Goal: Information Seeking & Learning: Learn about a topic

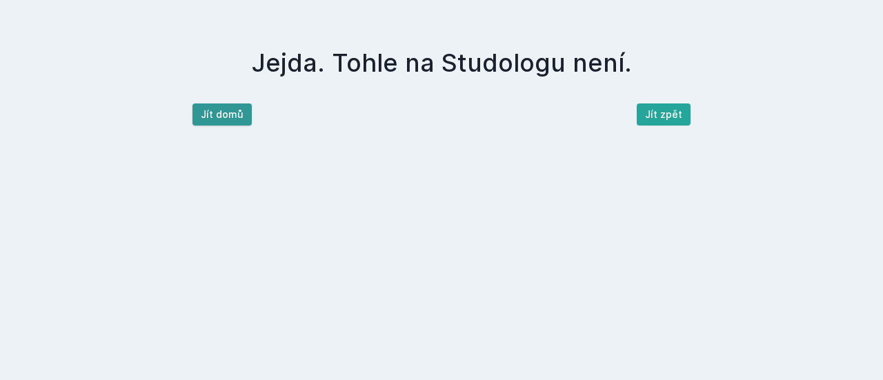
click at [204, 113] on button "Jít domů" at bounding box center [222, 115] width 59 height 22
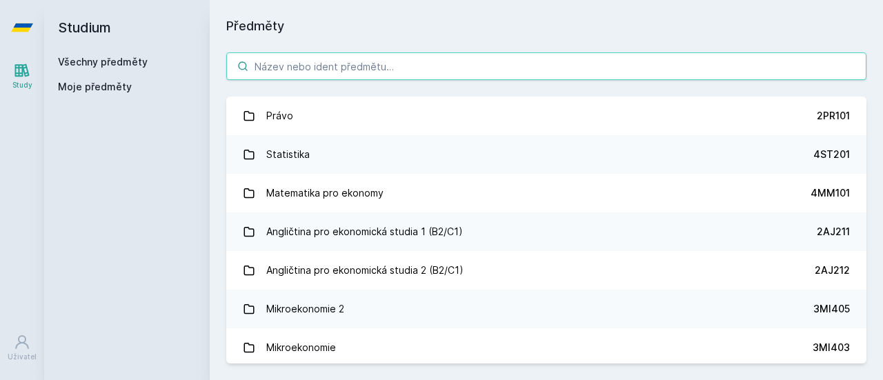
click at [284, 68] on input "search" at bounding box center [546, 66] width 640 height 28
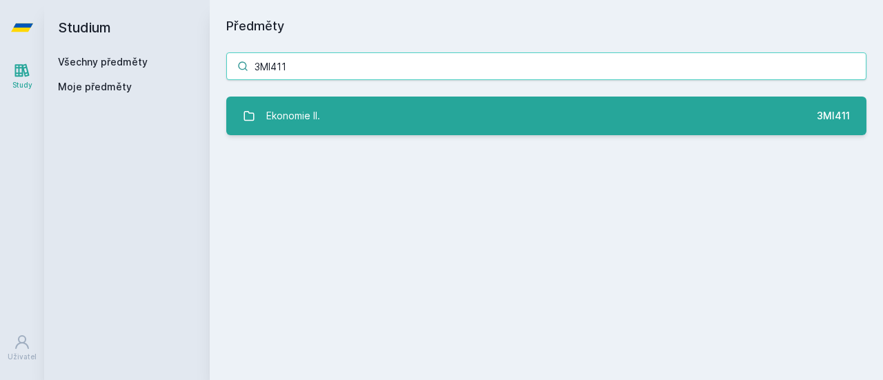
type input "3MI411"
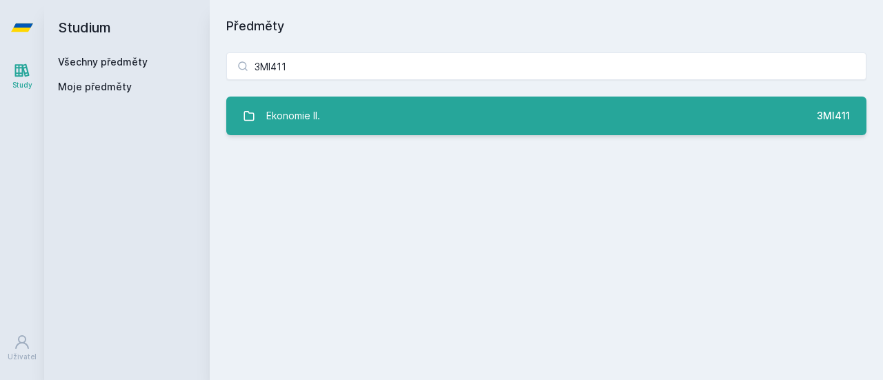
click at [321, 124] on link "Ekonomie II. 3MI411" at bounding box center [546, 116] width 640 height 39
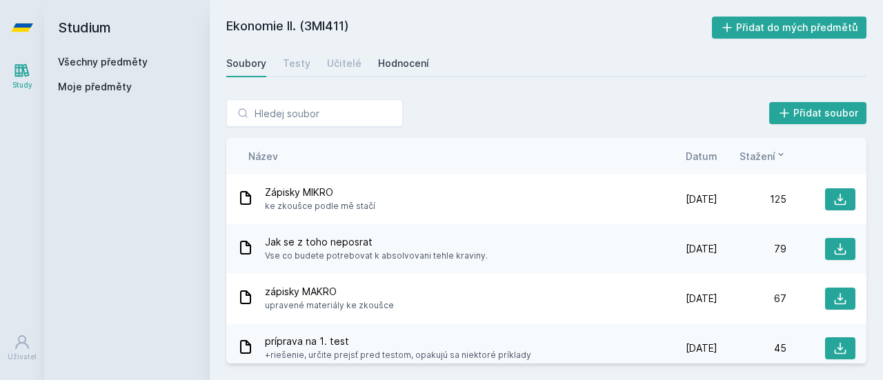
click at [394, 59] on div "Hodnocení" at bounding box center [403, 64] width 51 height 14
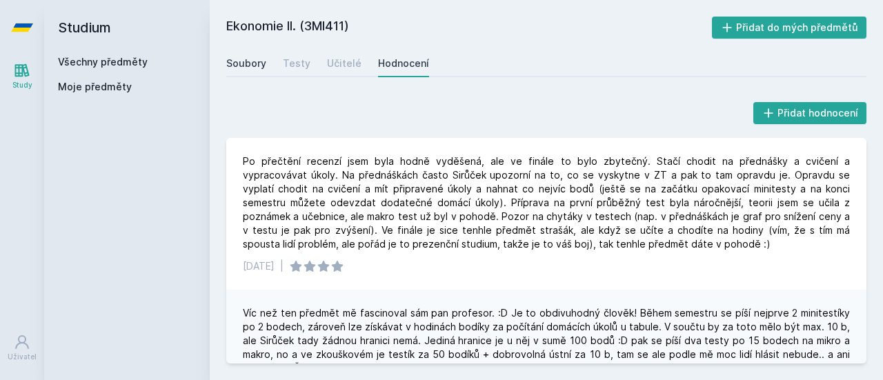
click at [251, 71] on link "Soubory" at bounding box center [246, 64] width 40 height 28
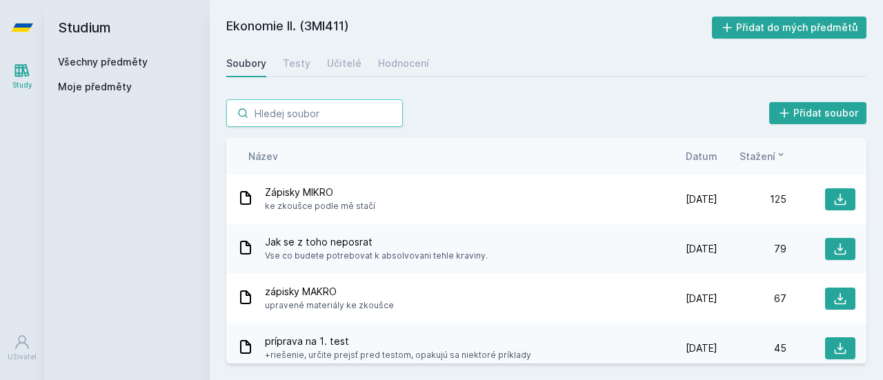
click at [353, 101] on input "search" at bounding box center [314, 113] width 177 height 28
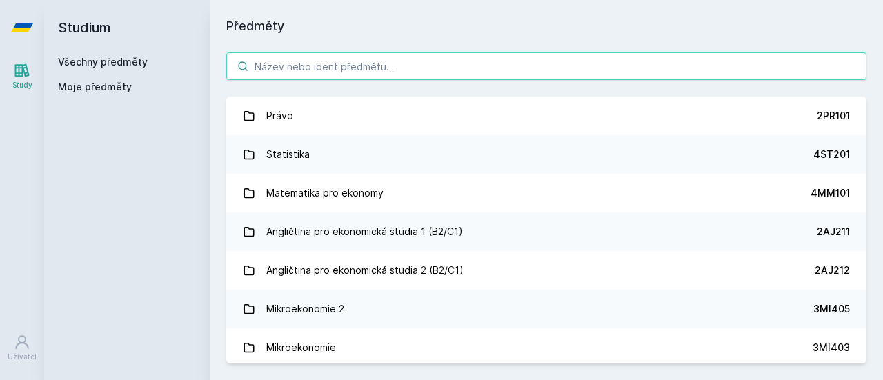
click at [377, 55] on input "search" at bounding box center [546, 66] width 640 height 28
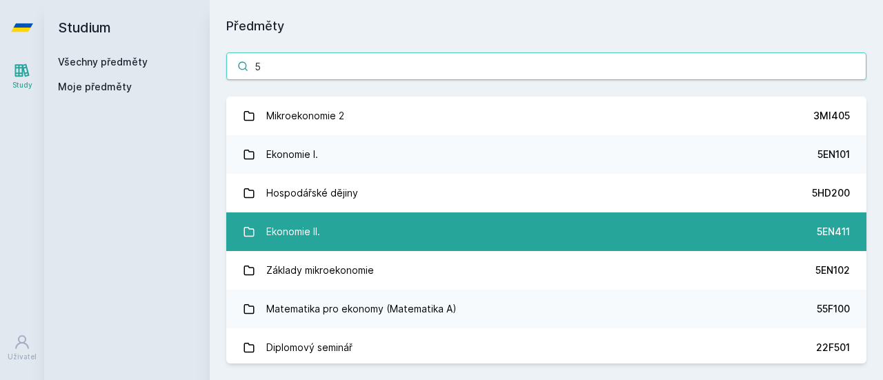
type input "5"
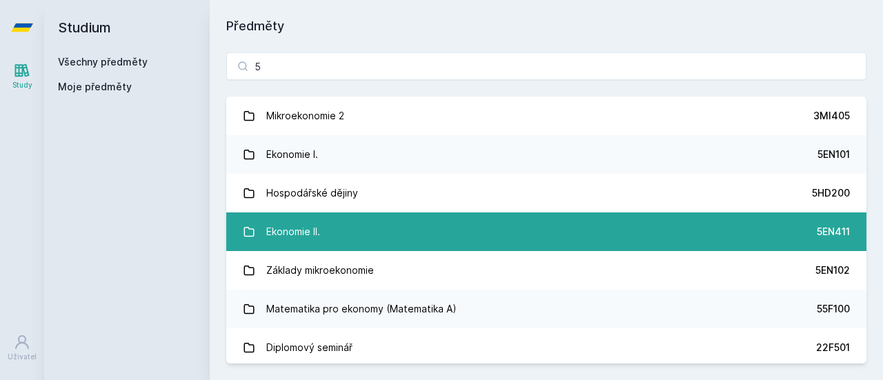
click at [293, 238] on div "Ekonomie II." at bounding box center [293, 232] width 54 height 28
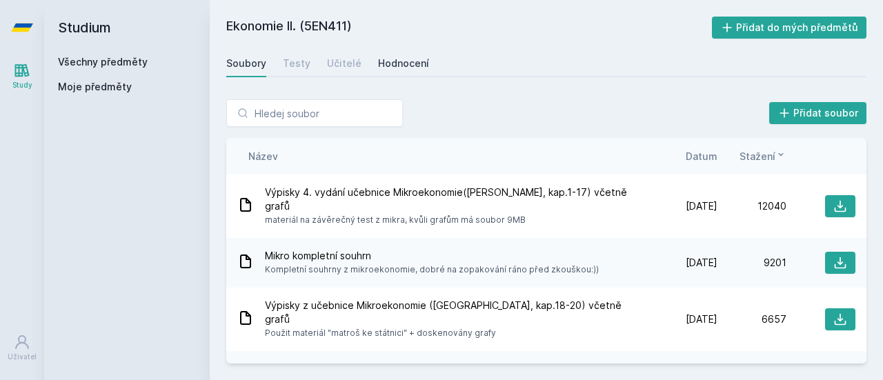
click at [395, 60] on div "Hodnocení" at bounding box center [403, 64] width 51 height 14
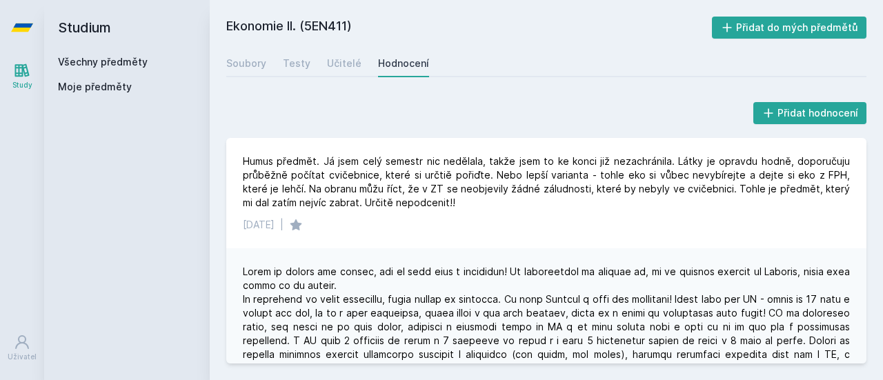
click at [428, 115] on div "Přidat hodnocení" at bounding box center [546, 113] width 640 height 28
click at [334, 63] on div "Učitelé" at bounding box center [344, 64] width 35 height 14
click at [382, 41] on div "Ekonomie II. (5EN411) Přidat do mých předmětů [GEOGRAPHIC_DATA] Testy Učitelé H…" at bounding box center [546, 190] width 640 height 347
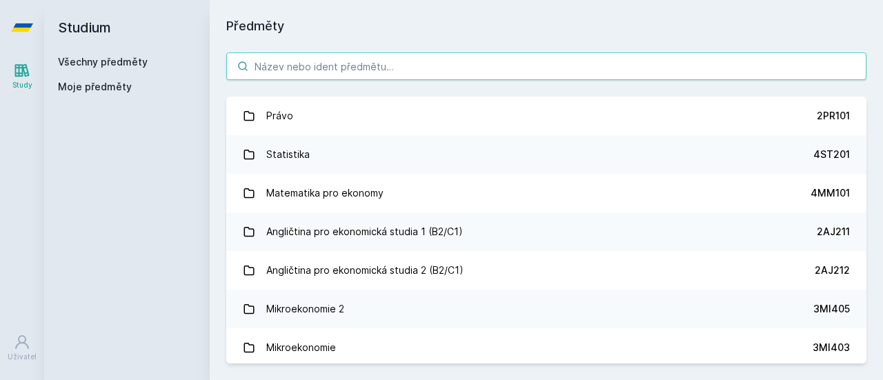
click at [311, 67] on input "search" at bounding box center [546, 66] width 640 height 28
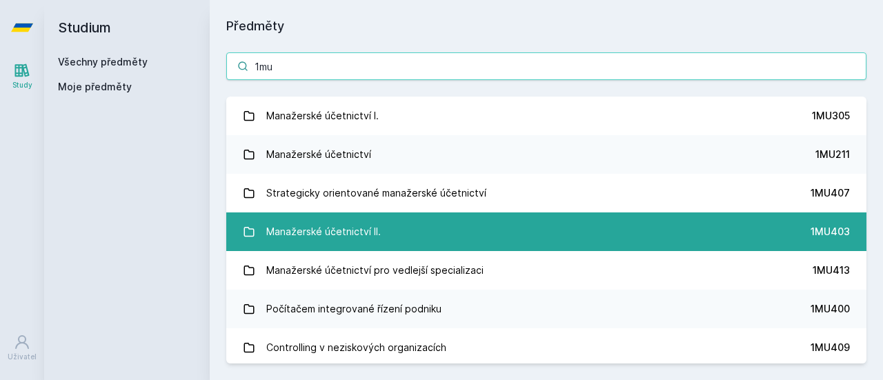
type input "1mu"
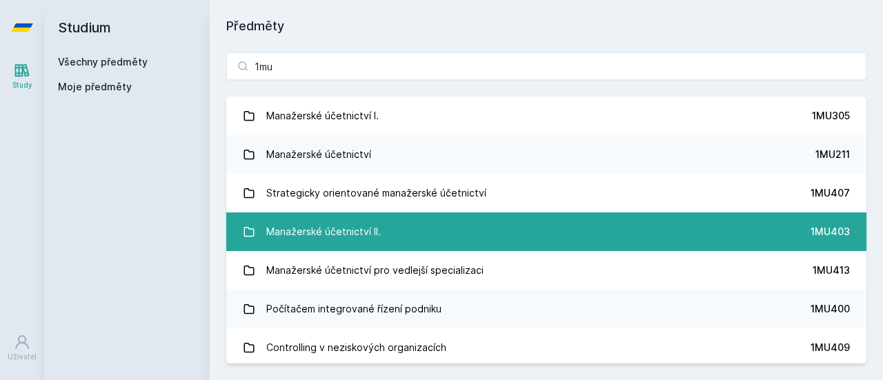
click at [422, 247] on link "Manažerské účetnictví II. 1MU403" at bounding box center [546, 232] width 640 height 39
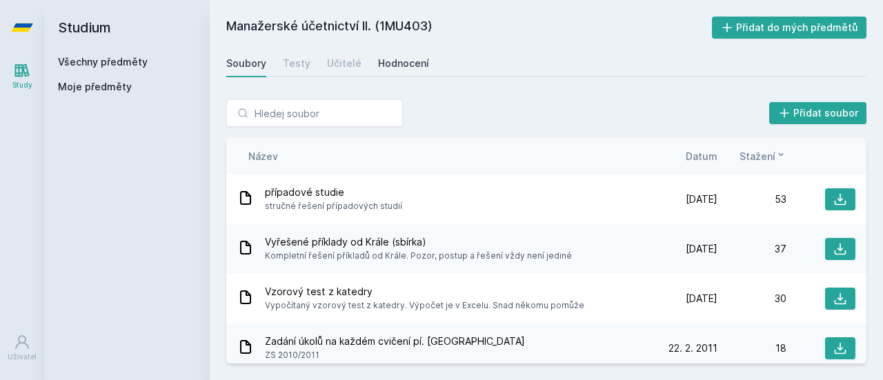
click at [401, 64] on div "Hodnocení" at bounding box center [403, 64] width 51 height 14
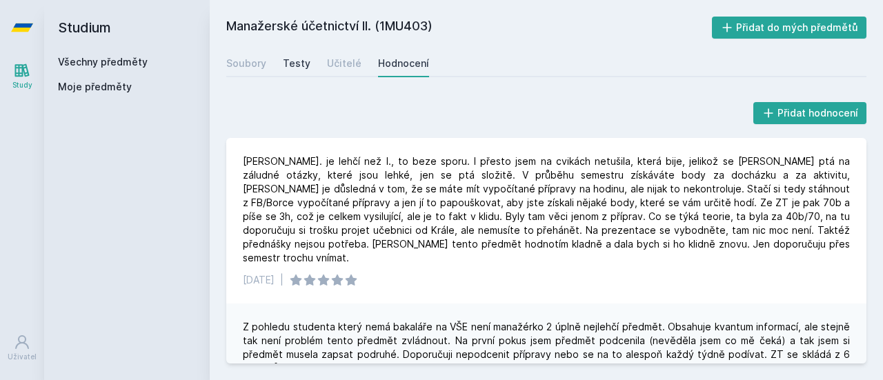
click at [300, 63] on div "Testy" at bounding box center [297, 64] width 28 height 14
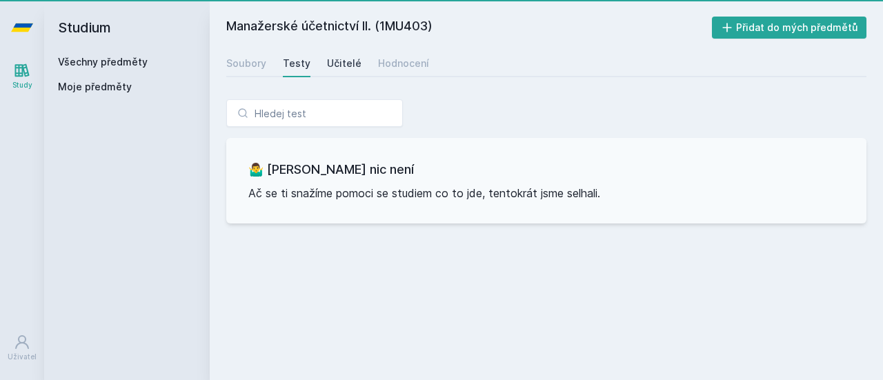
click at [338, 62] on div "Učitelé" at bounding box center [344, 64] width 35 height 14
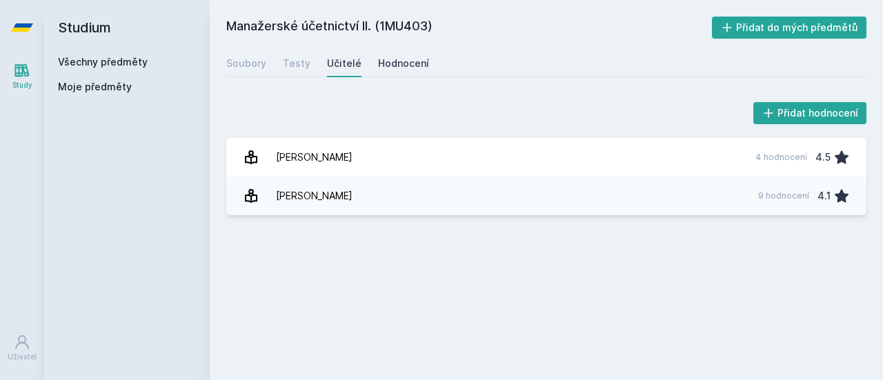
click at [391, 67] on div "Hodnocení" at bounding box center [403, 64] width 51 height 14
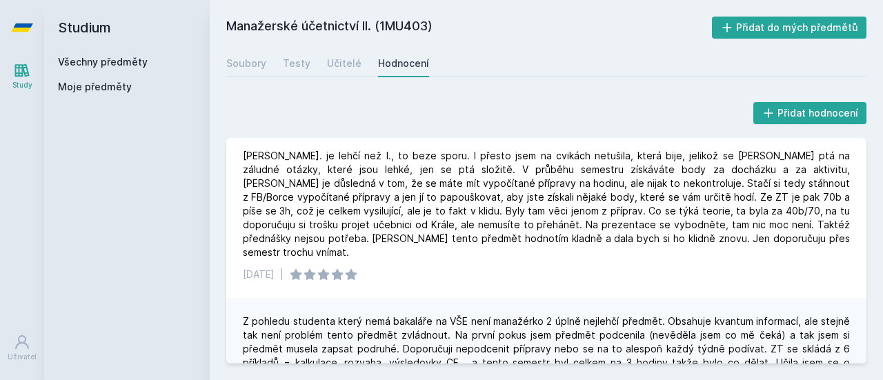
scroll to position [3, 0]
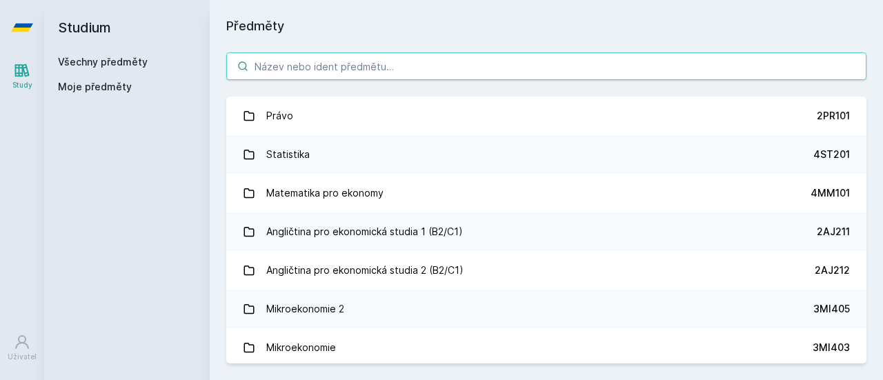
click at [288, 55] on input "search" at bounding box center [546, 66] width 640 height 28
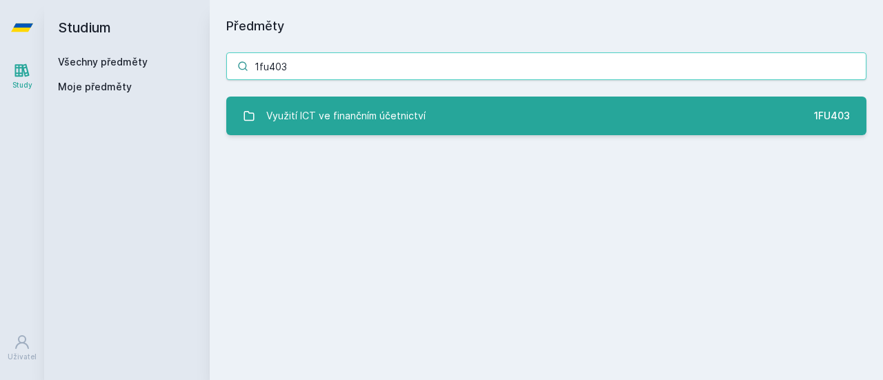
type input "1fu403"
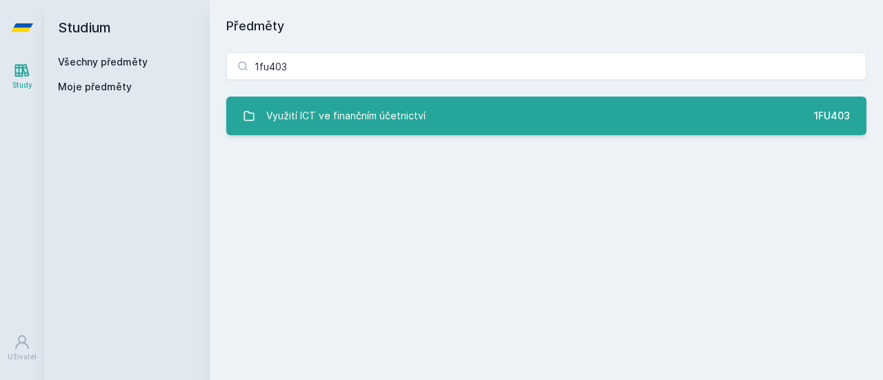
click at [375, 135] on link "Využití ICT ve finančním účetnictví 1FU403" at bounding box center [546, 116] width 640 height 39
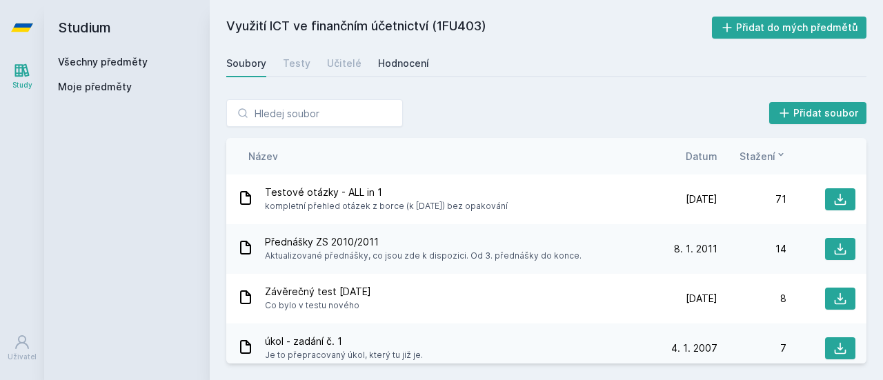
click at [392, 68] on div "Hodnocení" at bounding box center [403, 64] width 51 height 14
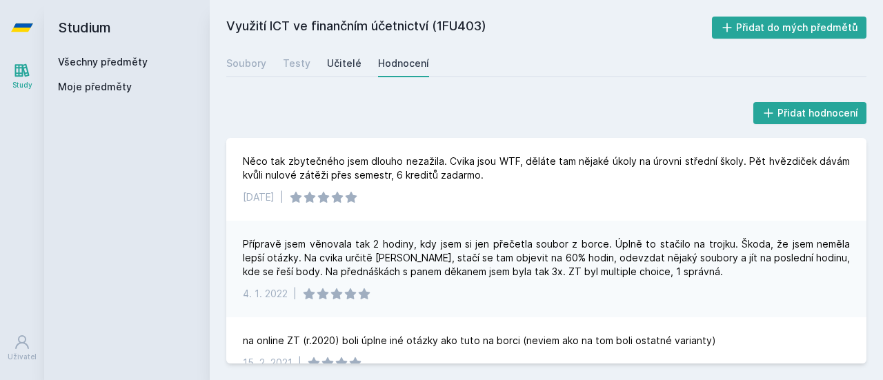
click at [340, 63] on div "Učitelé" at bounding box center [344, 64] width 35 height 14
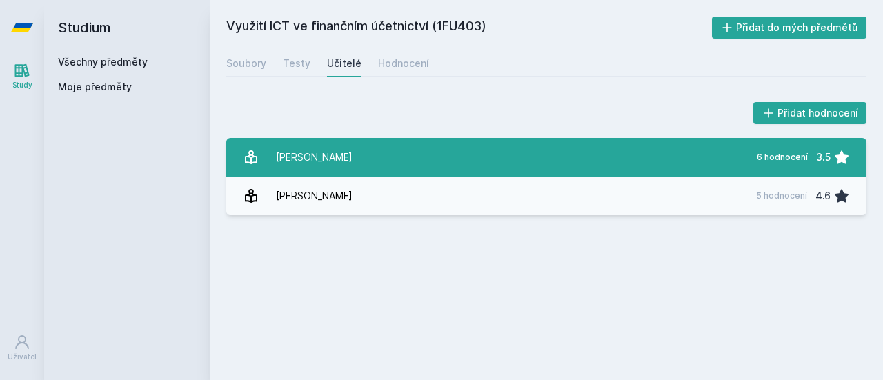
click at [338, 162] on link "Hora [PERSON_NAME] 6 hodnocení 3.5" at bounding box center [546, 157] width 640 height 39
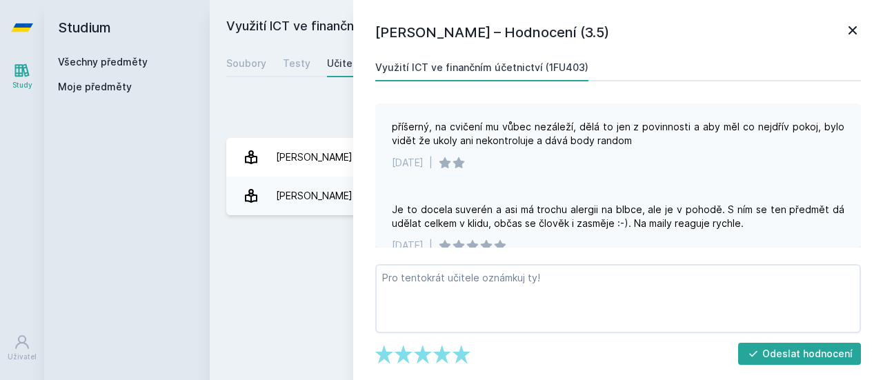
click at [485, 162] on div "[DATE] |" at bounding box center [618, 163] width 453 height 14
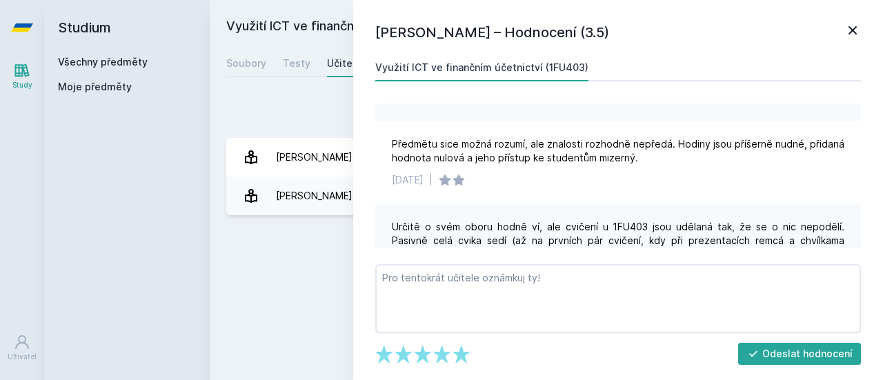
scroll to position [161, 0]
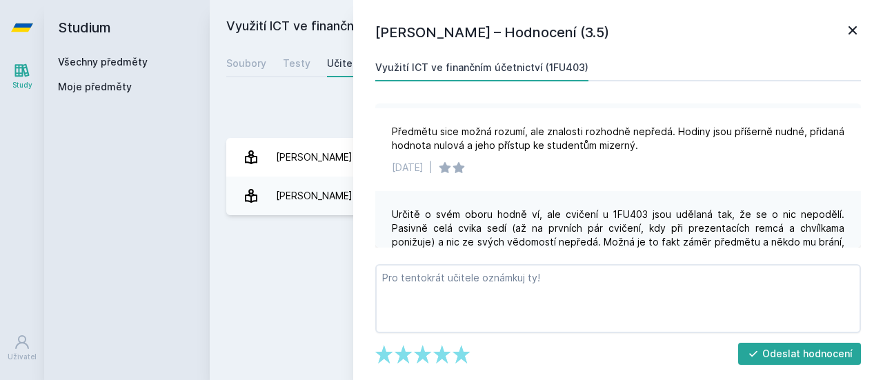
click at [455, 206] on div "Určitě o svém oboru hodně ví, ale cvičení u 1FU403 jsou udělaná tak, že se o ni…" at bounding box center [618, 246] width 486 height 110
click at [275, 129] on div "Přidat hodnocení [PERSON_NAME] – Hodnocení (3.5) Využití ICT ve finančním účetn…" at bounding box center [546, 157] width 640 height 116
click at [322, 115] on div "Přidat hodnocení" at bounding box center [546, 113] width 640 height 28
click at [80, 57] on link "Všechny předměty" at bounding box center [103, 62] width 90 height 12
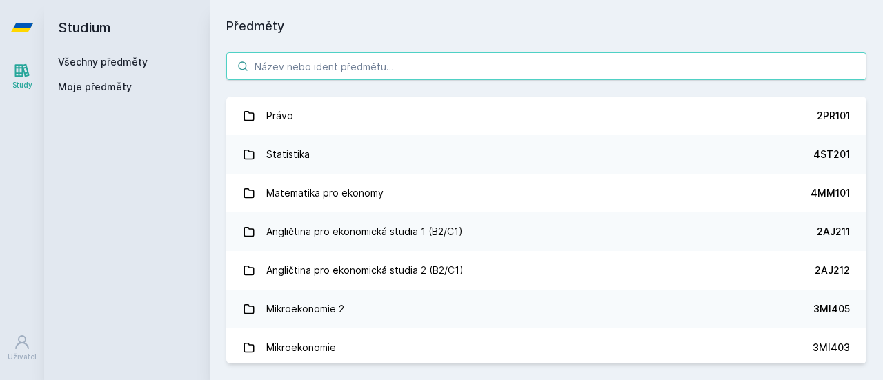
click at [284, 70] on input "search" at bounding box center [546, 66] width 640 height 28
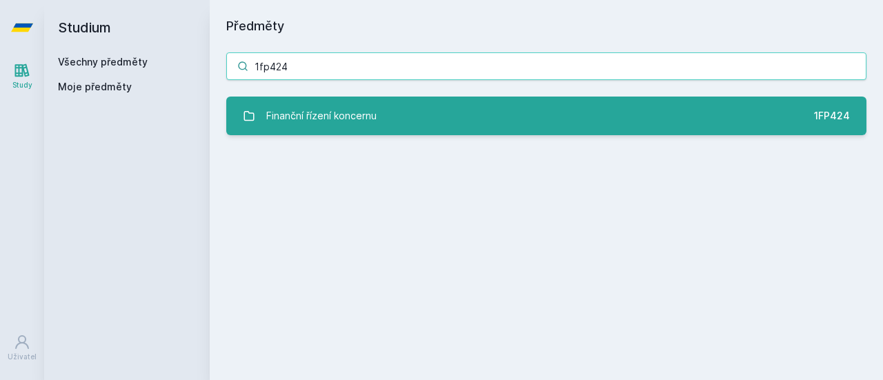
type input "1fp424"
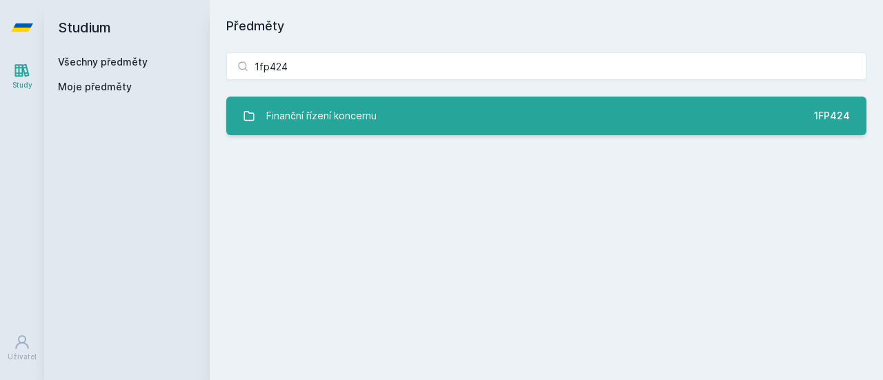
click at [345, 112] on div "Finanční řízení koncernu" at bounding box center [321, 116] width 110 height 28
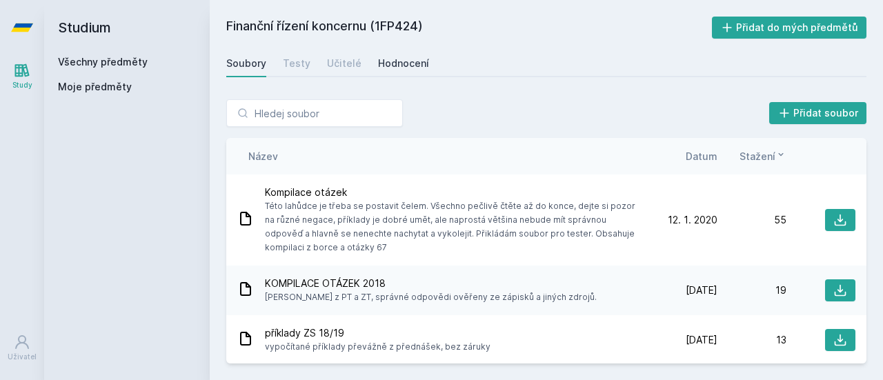
click at [403, 63] on div "Hodnocení" at bounding box center [403, 64] width 51 height 14
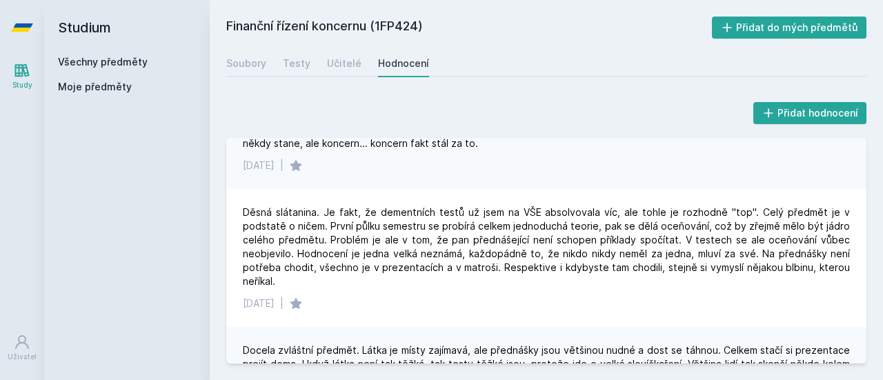
scroll to position [404, 0]
